Goal: Navigation & Orientation: Find specific page/section

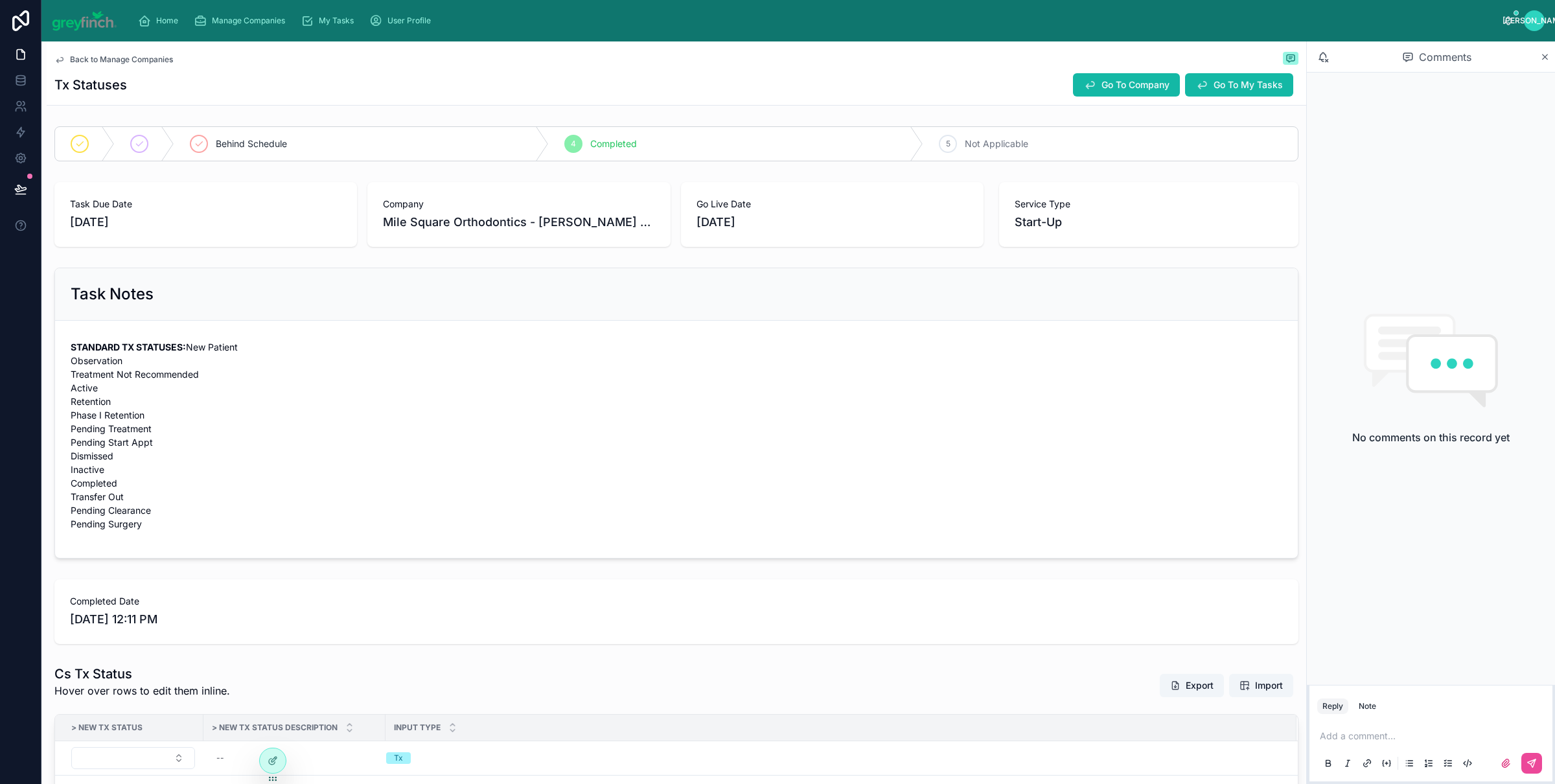
scroll to position [124, 0]
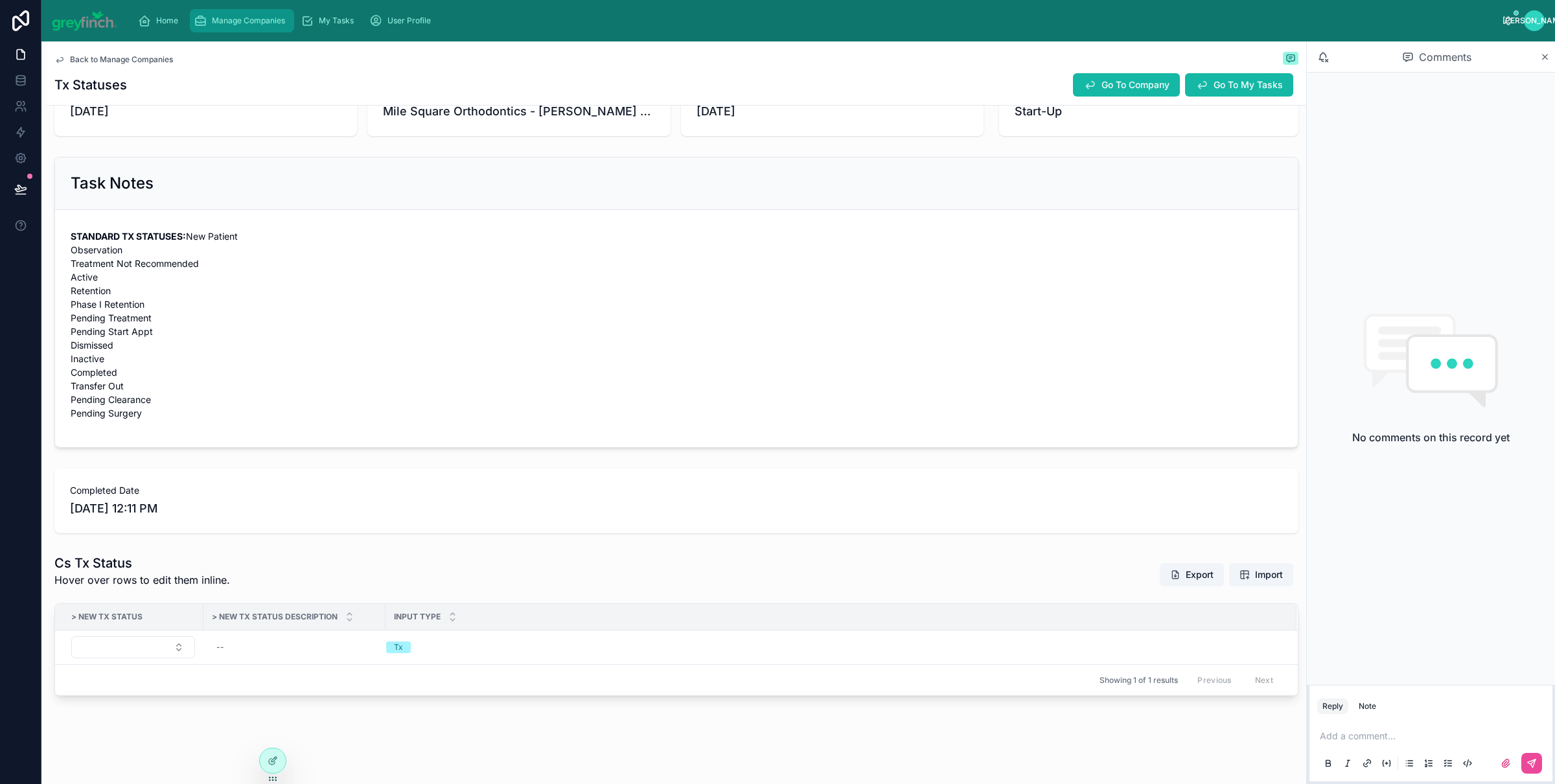
click at [237, 15] on span "Manage Companies" at bounding box center [249, 20] width 73 height 10
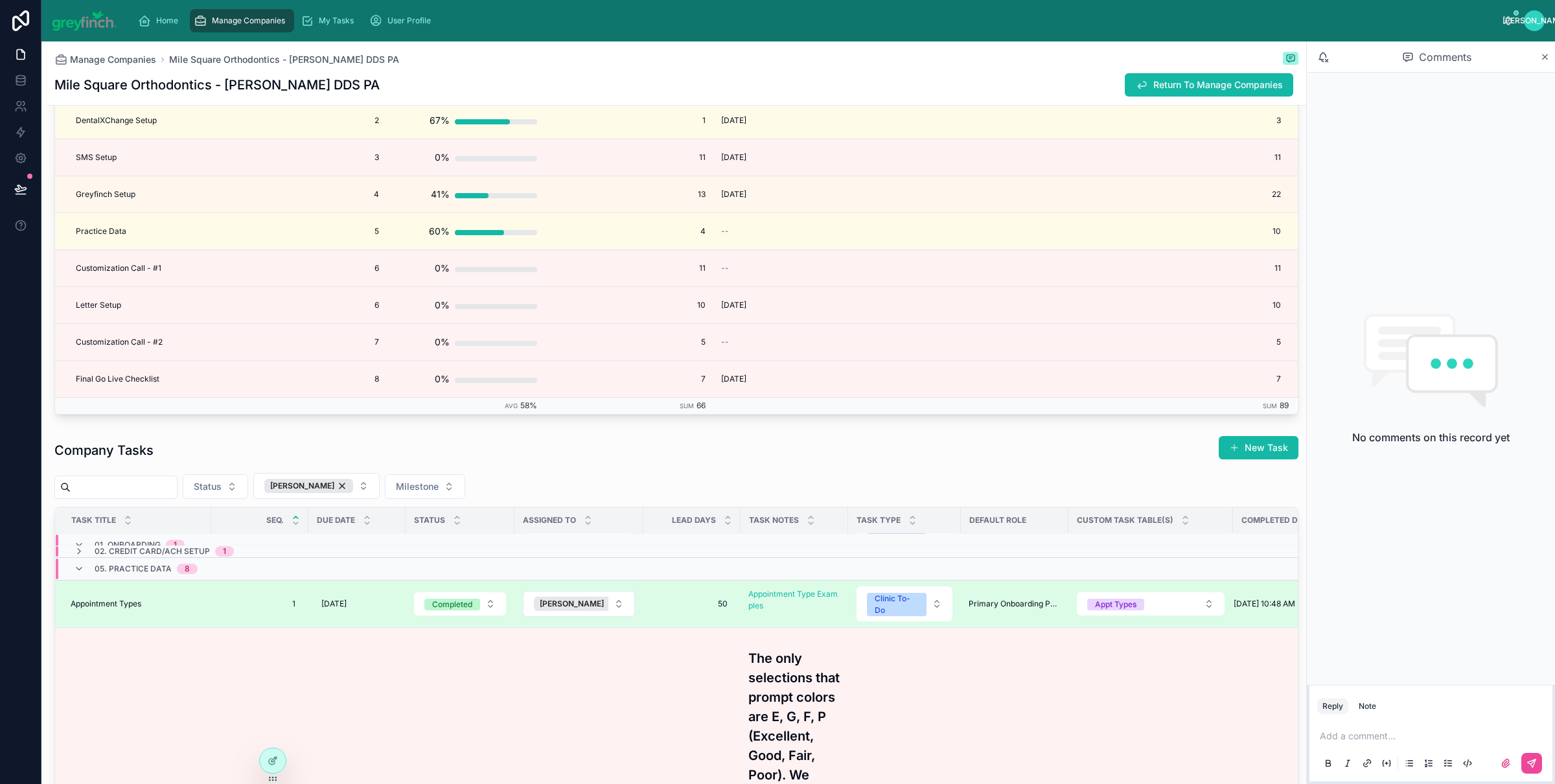
scroll to position [50, 0]
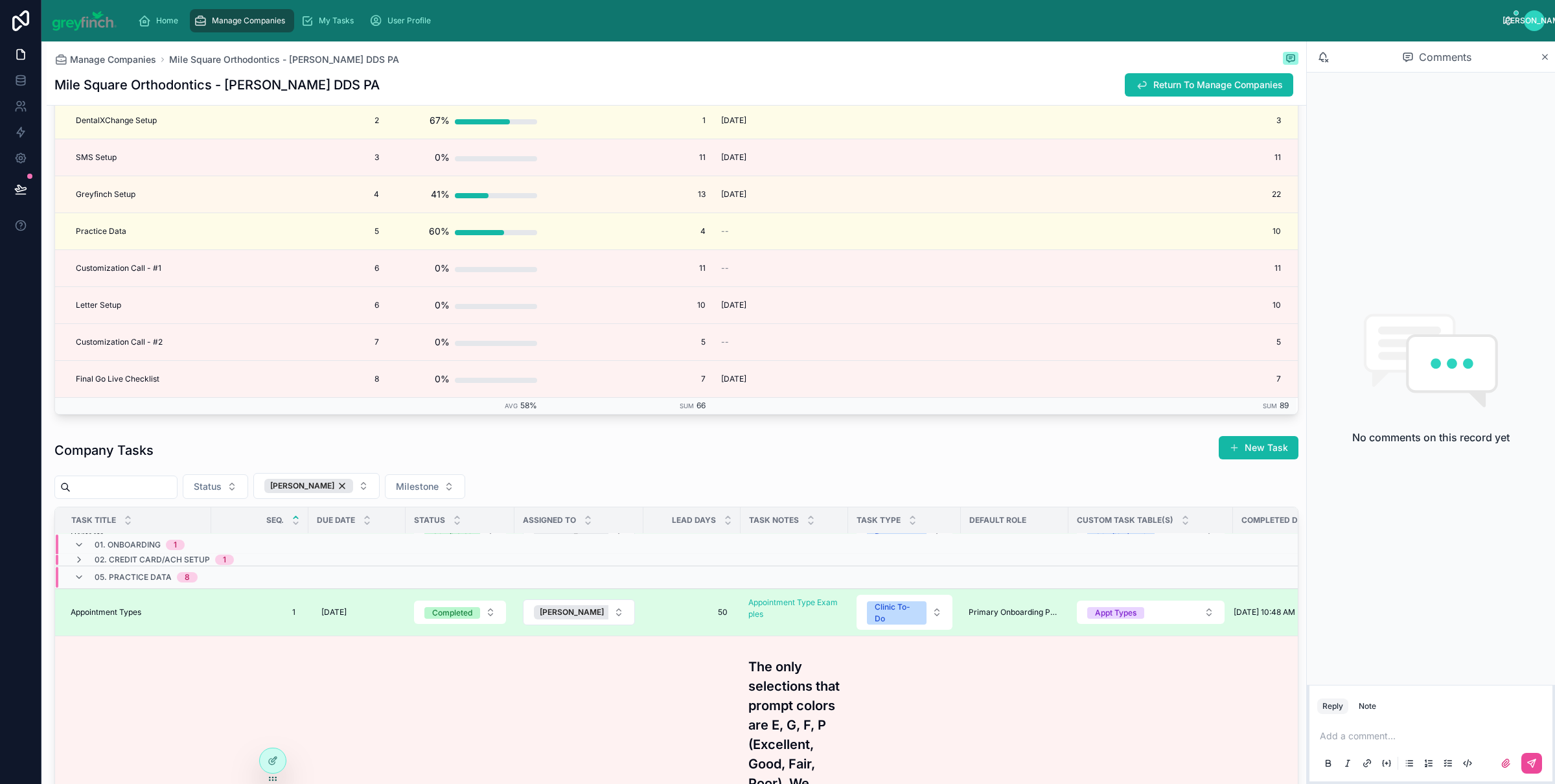
click at [107, 618] on span "Appointment Types" at bounding box center [106, 612] width 71 height 10
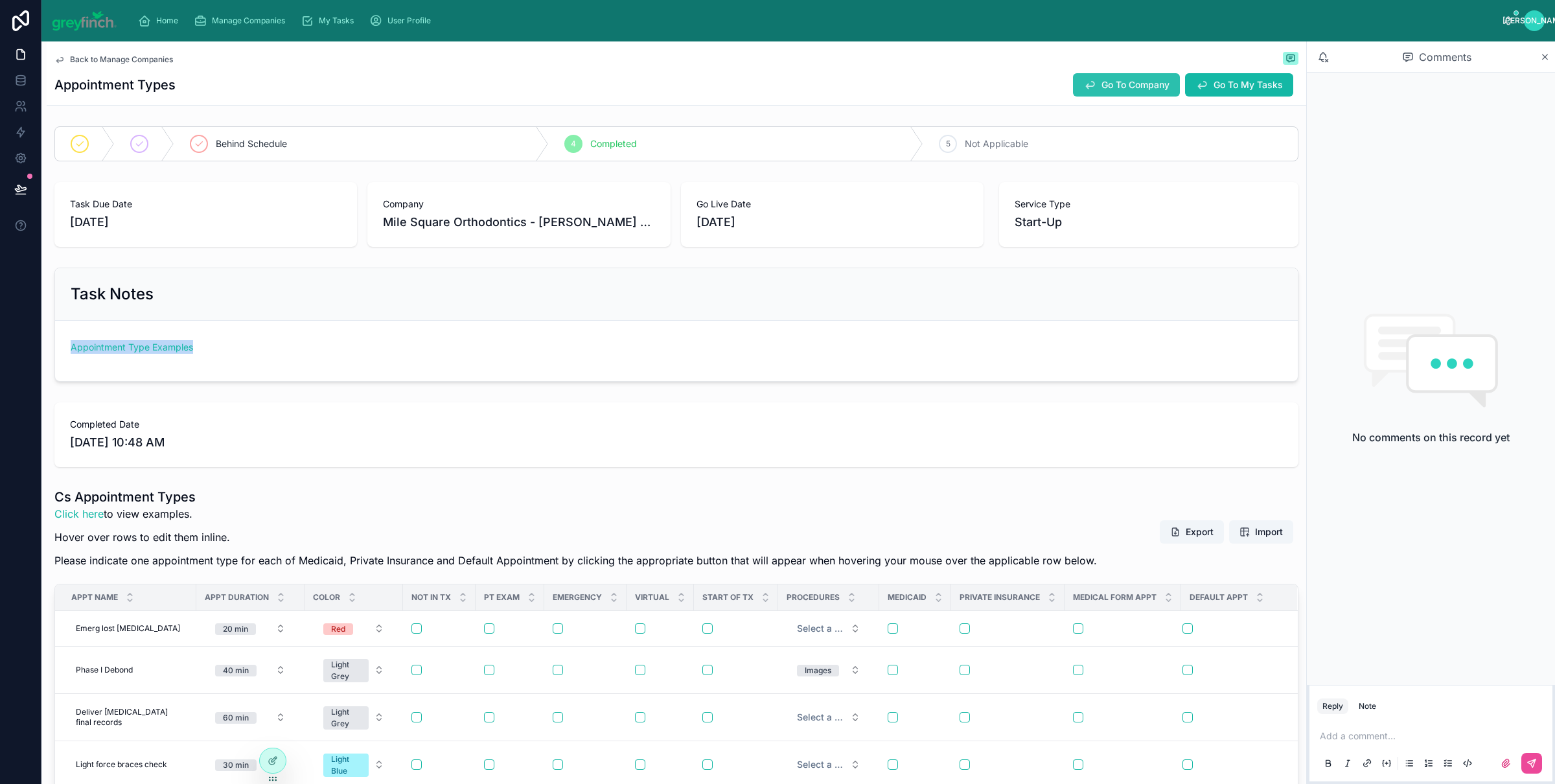
click at [1073, 93] on button "Go To Company" at bounding box center [1127, 85] width 107 height 24
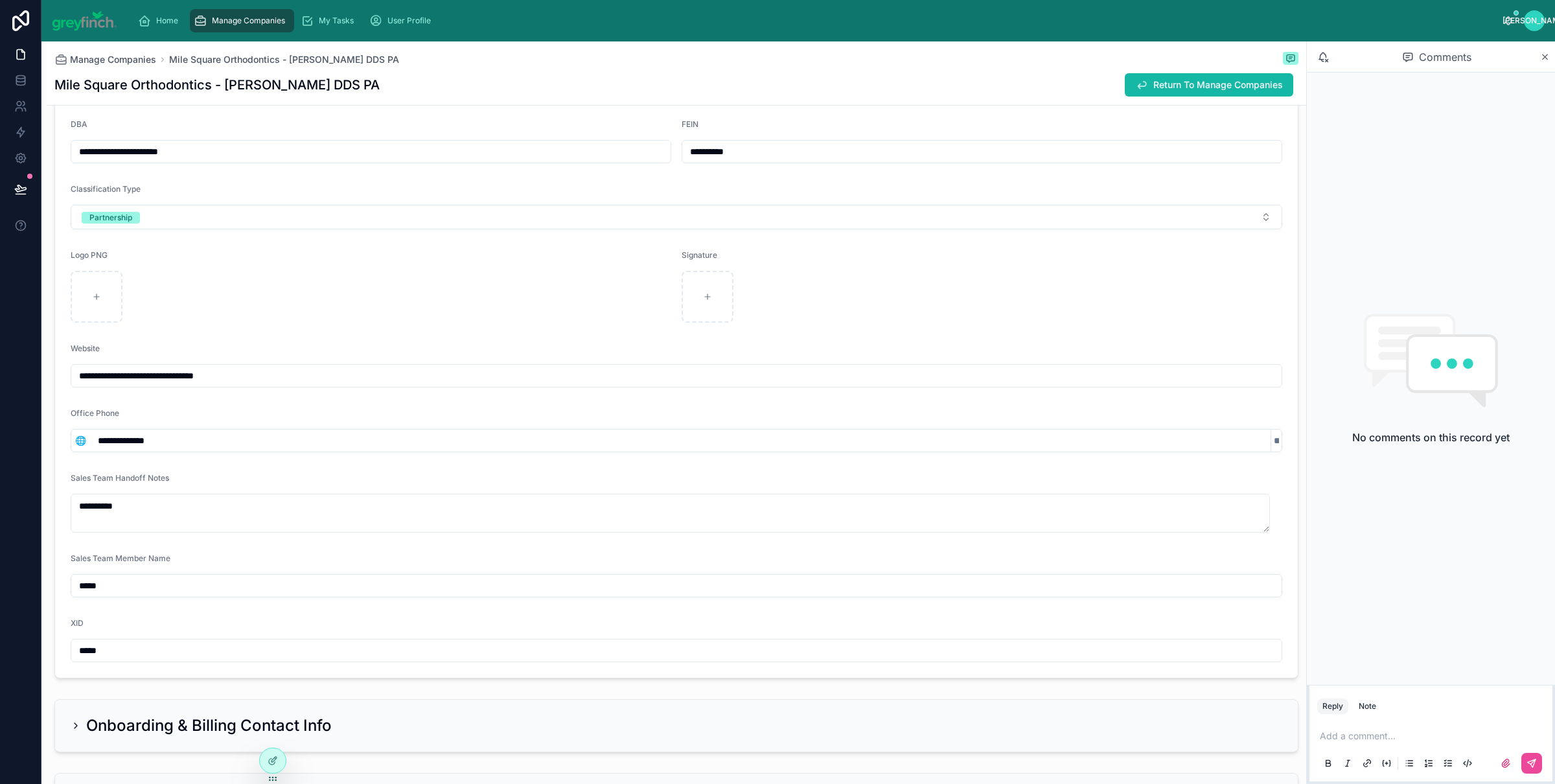
scroll to position [361, 0]
